Goal: Navigation & Orientation: Go to known website

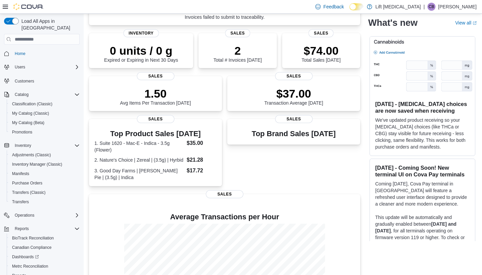
scroll to position [40, 0]
